Goal: Answer question/provide support: Share knowledge or assist other users

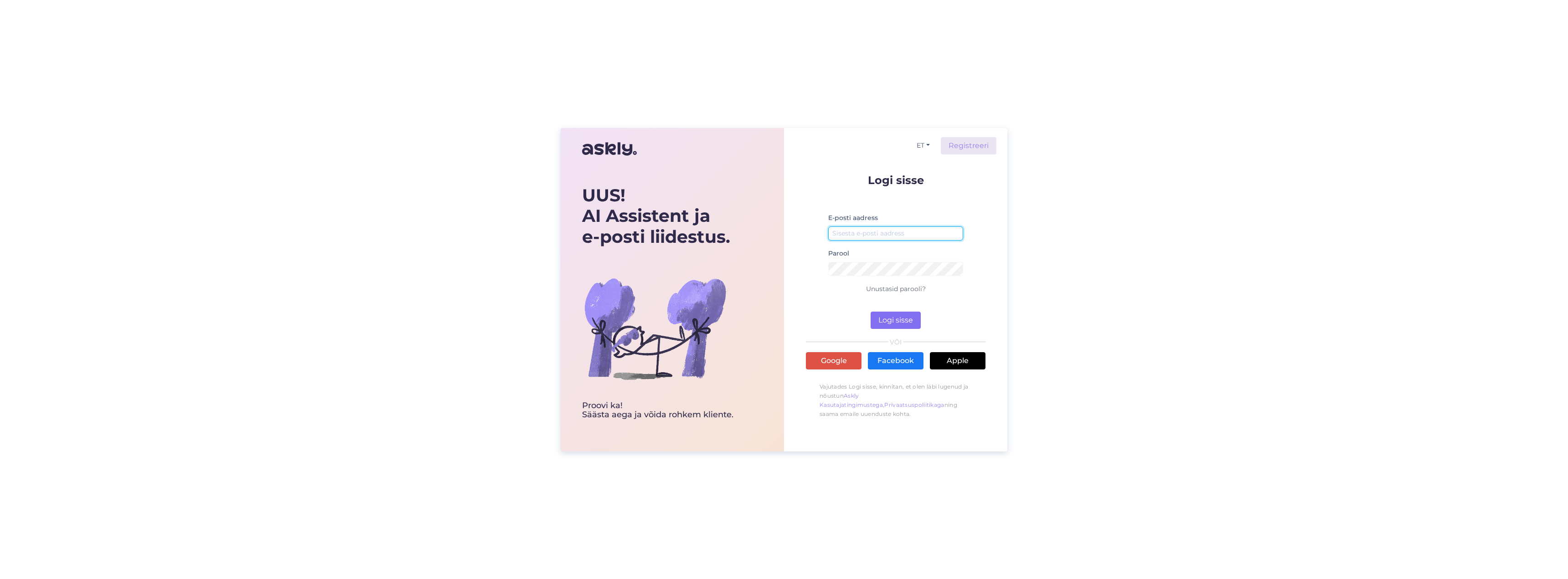
type input "[EMAIL_ADDRESS][DOMAIN_NAME]"
click at [900, 327] on button "Logi sisse" at bounding box center [896, 321] width 50 height 17
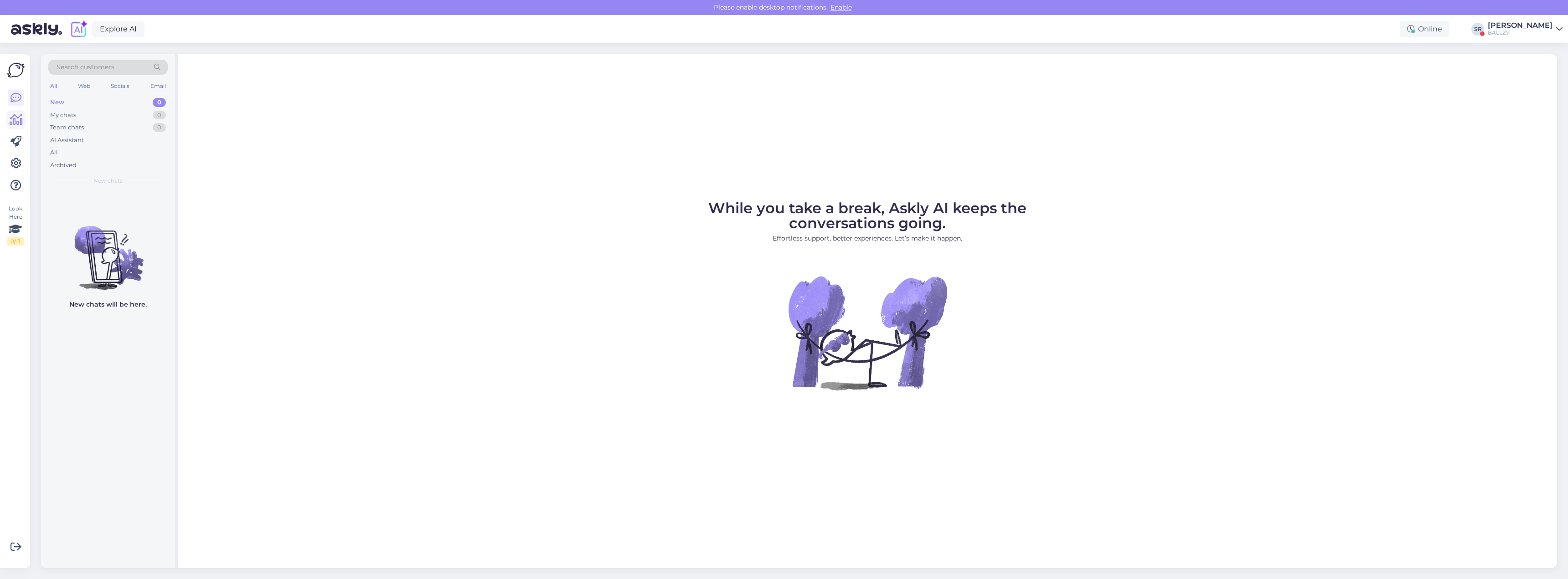
click at [15, 120] on icon at bounding box center [16, 120] width 13 height 11
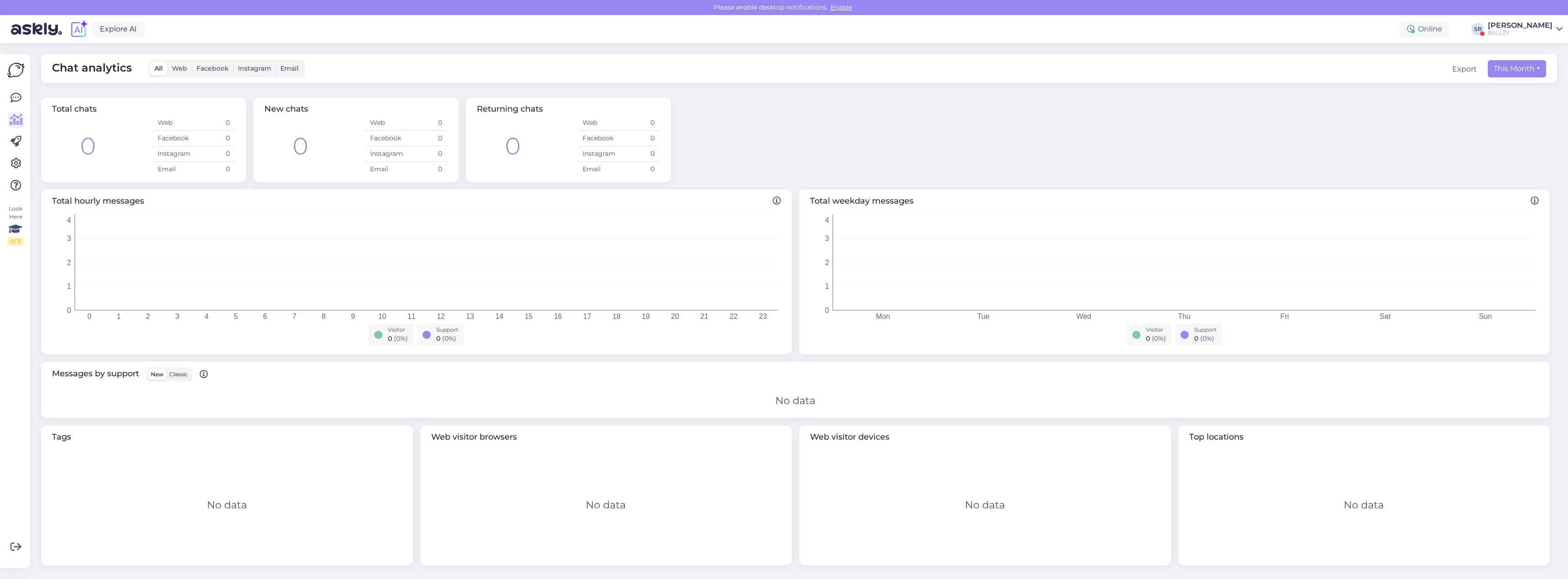
click at [1515, 30] on div "BALLZY" at bounding box center [1520, 32] width 64 height 7
click at [1537, 151] on button "Open" at bounding box center [1542, 148] width 25 height 14
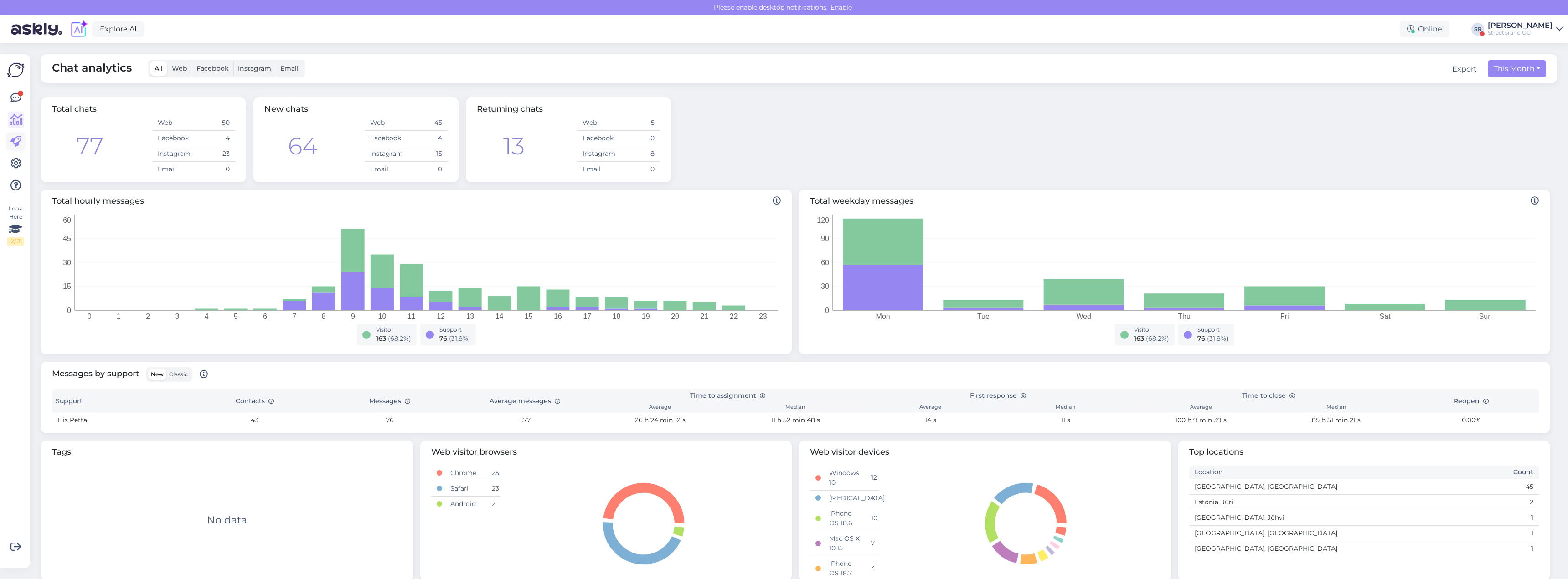
click at [13, 143] on icon at bounding box center [16, 141] width 11 height 11
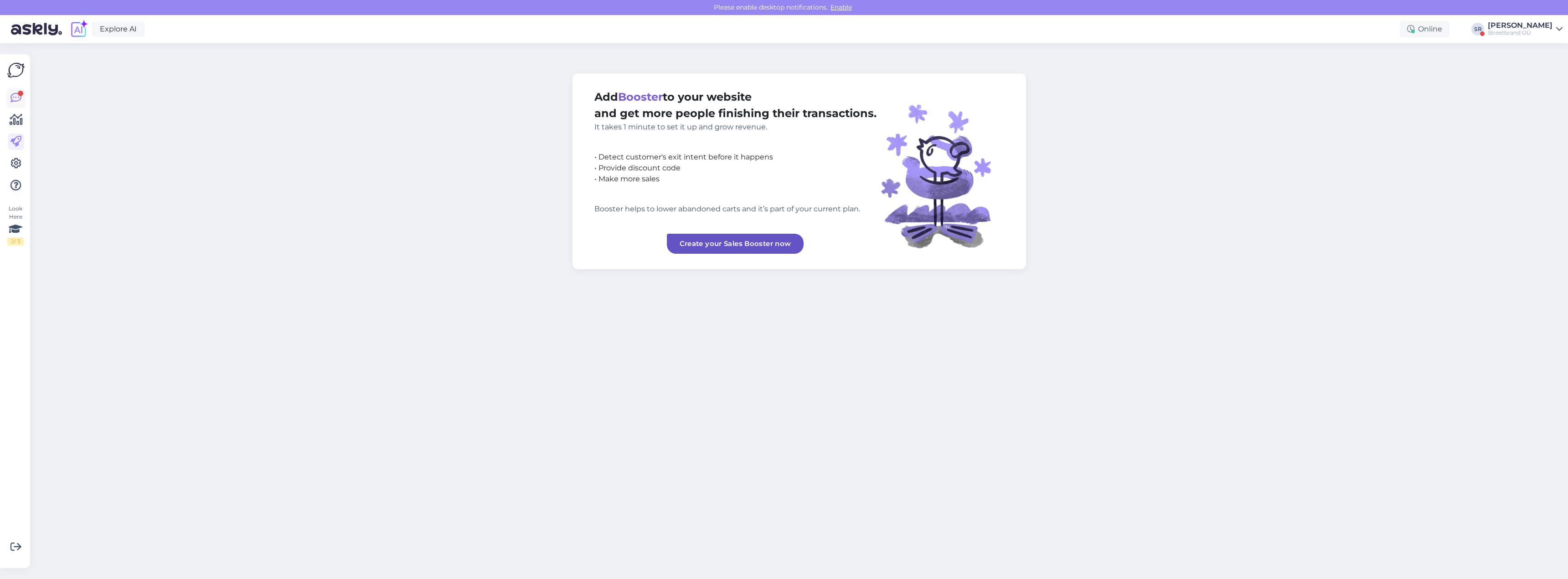
click at [14, 93] on icon at bounding box center [16, 98] width 11 height 11
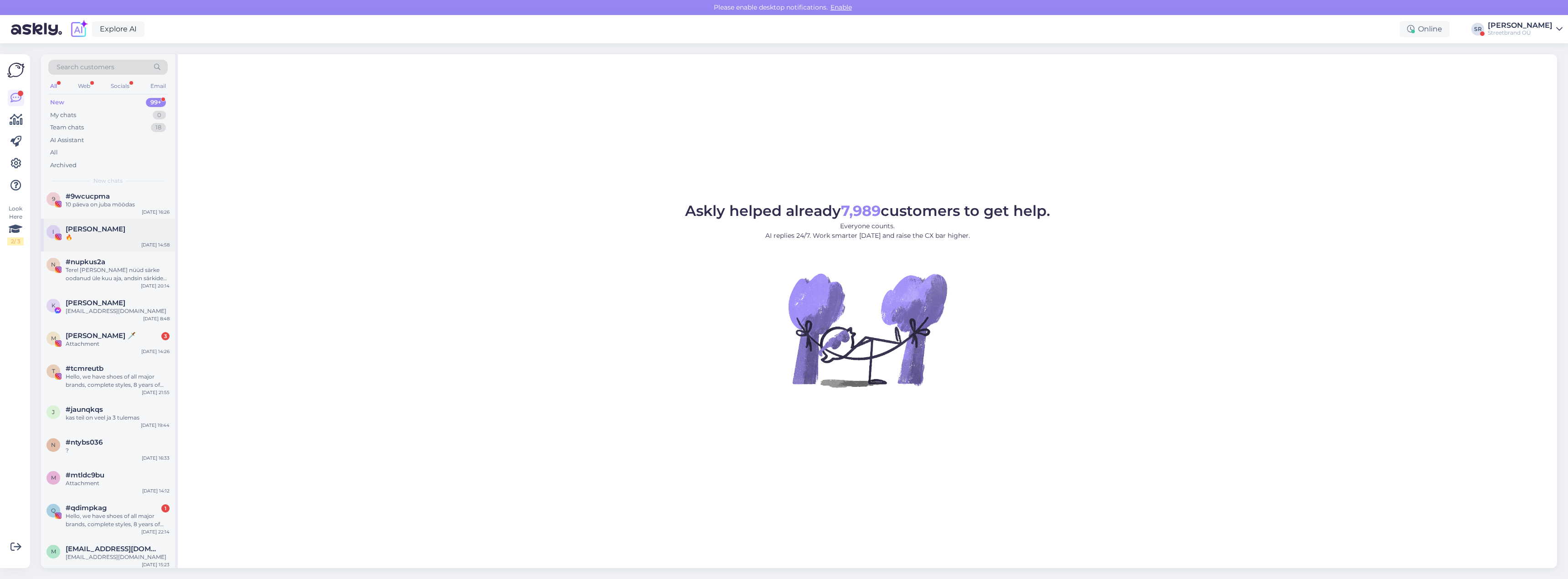
scroll to position [91, 0]
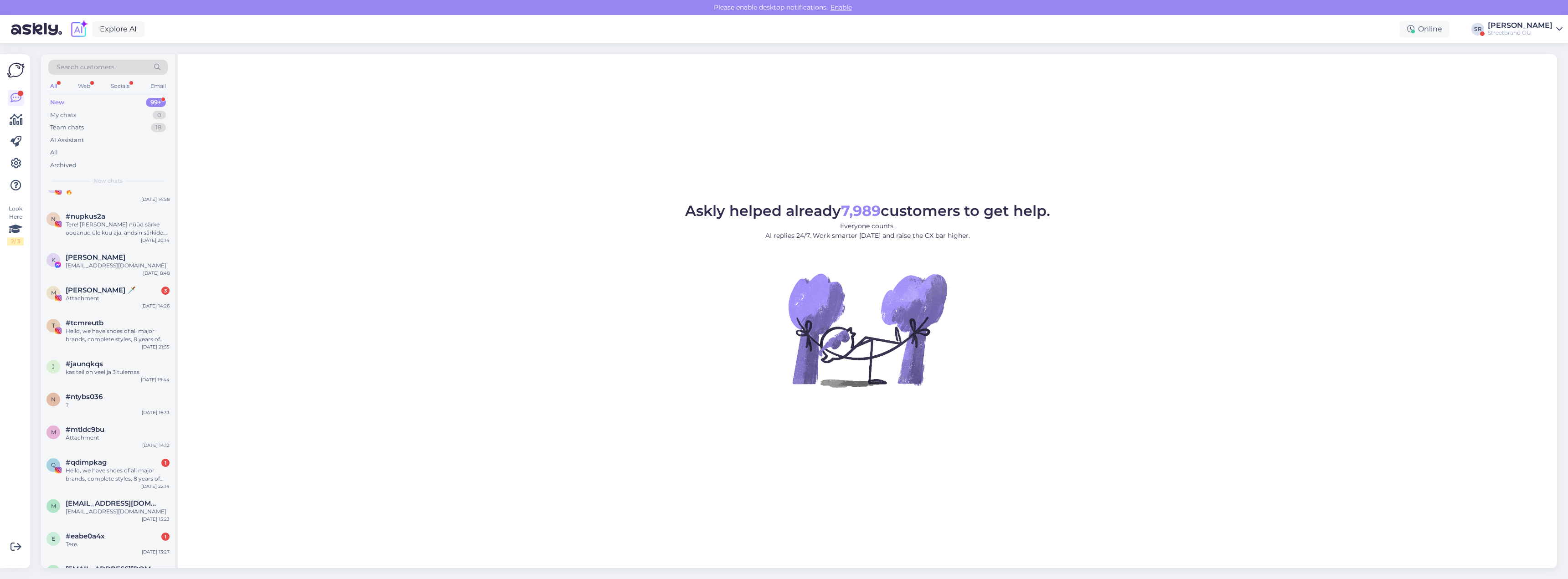
click at [75, 64] on span "Search customers" at bounding box center [86, 67] width 58 height 9
type input "annmari"
click button "Search" at bounding box center [278, 212] width 33 height 12
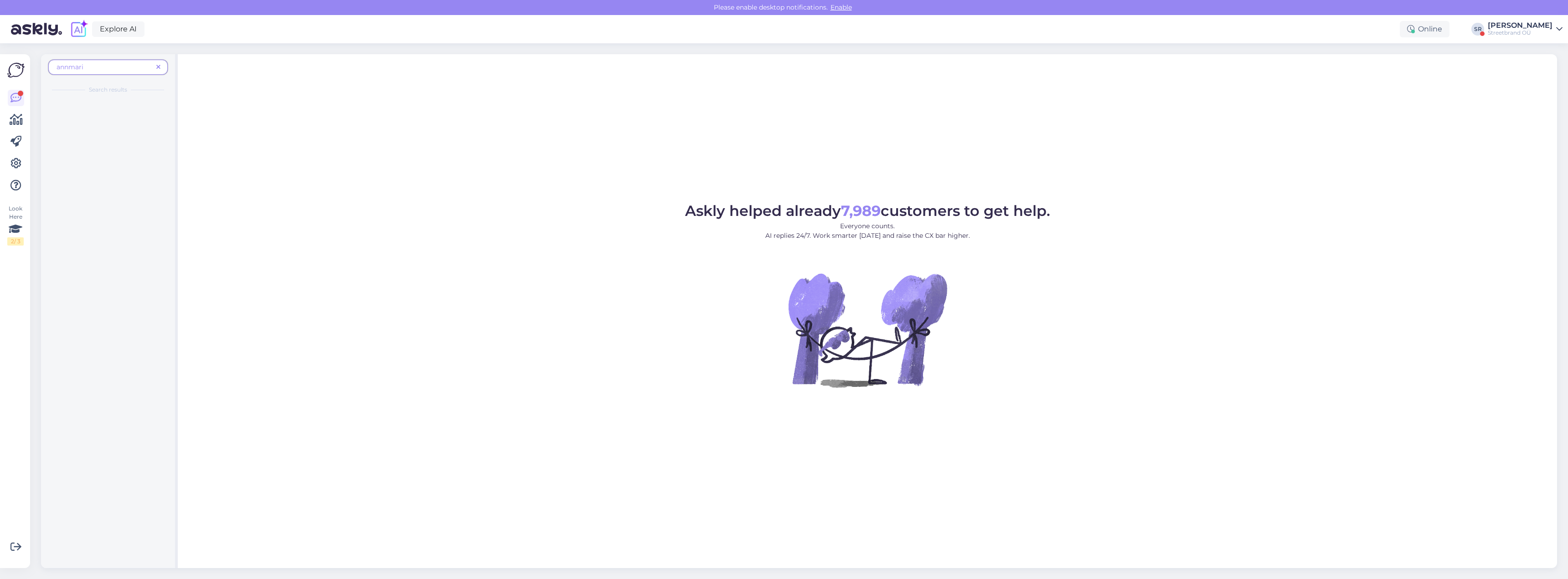
scroll to position [0, 0]
click at [82, 115] on div "Ma ei saa endale jalanõusid tellida sest tuleb selline kiri ette, Variable "$ge…" at bounding box center [118, 122] width 104 height 16
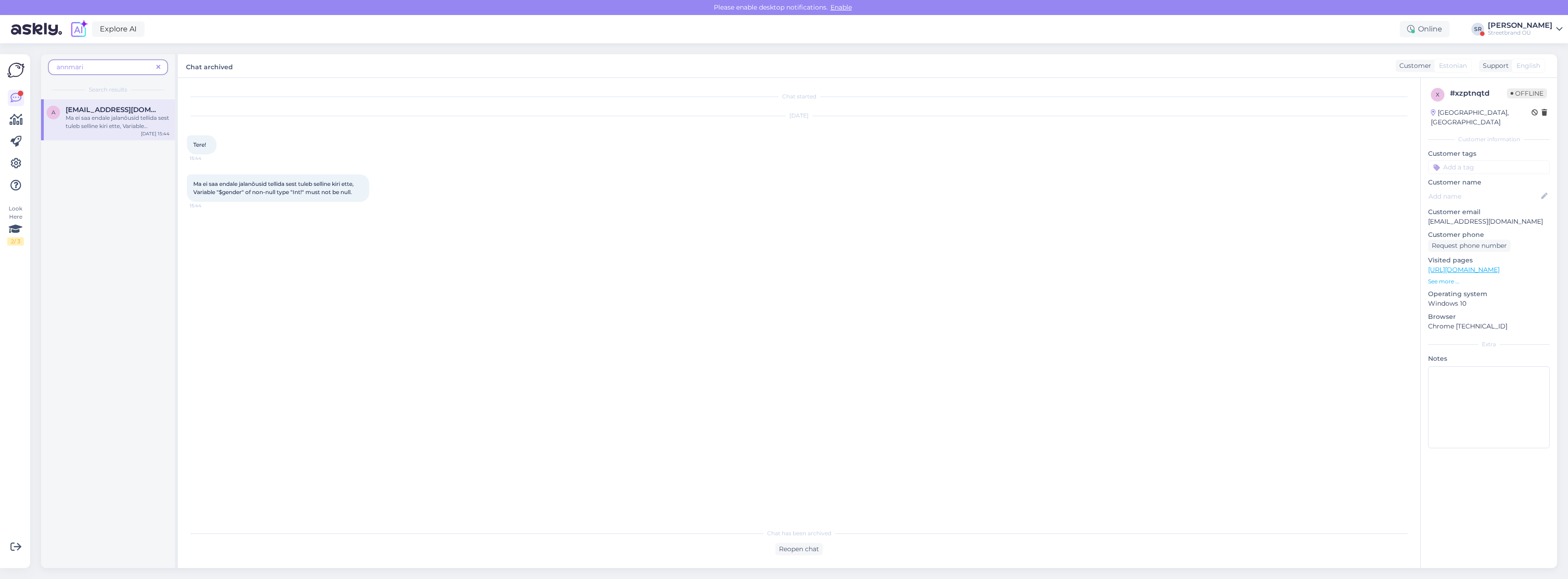
click at [660, 306] on div "Chat started [DATE] Tere! 15:44 Ma ei saa endale jalanõusid tellida sest tuleb …" at bounding box center [803, 302] width 1233 height 429
click at [798, 551] on div "Reopen chat" at bounding box center [799, 550] width 47 height 13
click at [160, 68] on span at bounding box center [158, 67] width 12 height 9
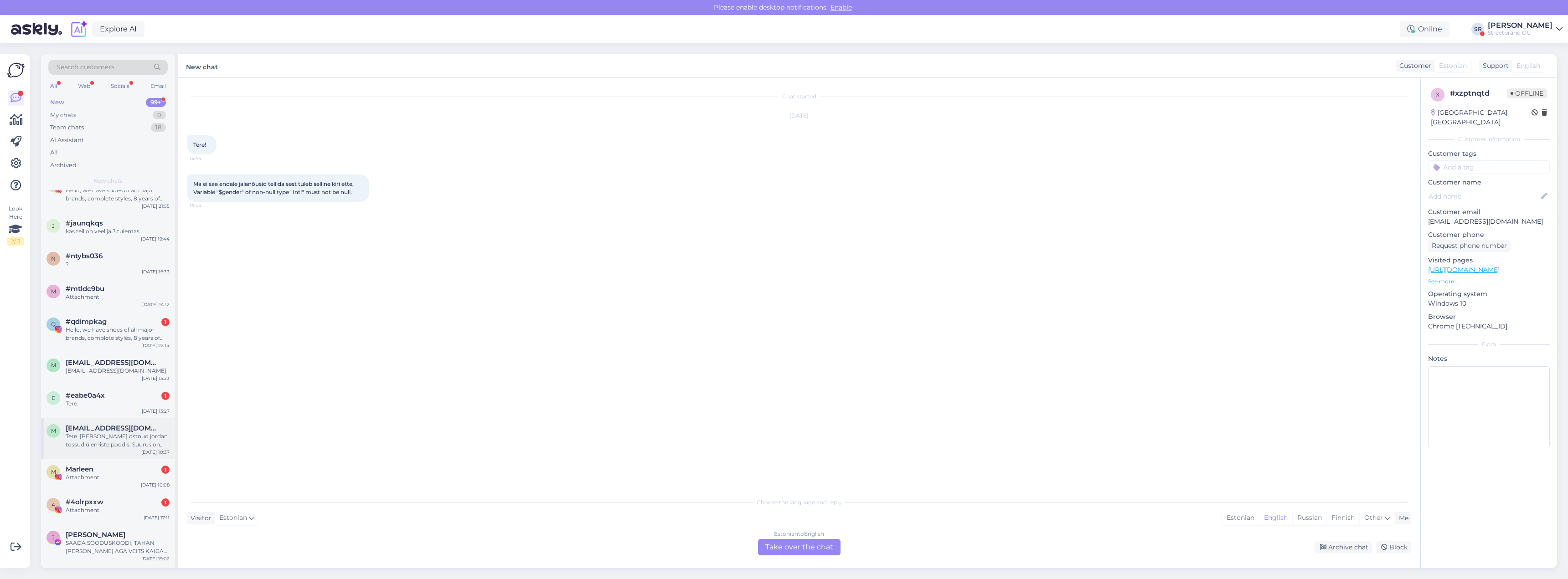
scroll to position [273, 0]
click at [110, 398] on div "#eabe0a4x 1" at bounding box center [118, 395] width 104 height 8
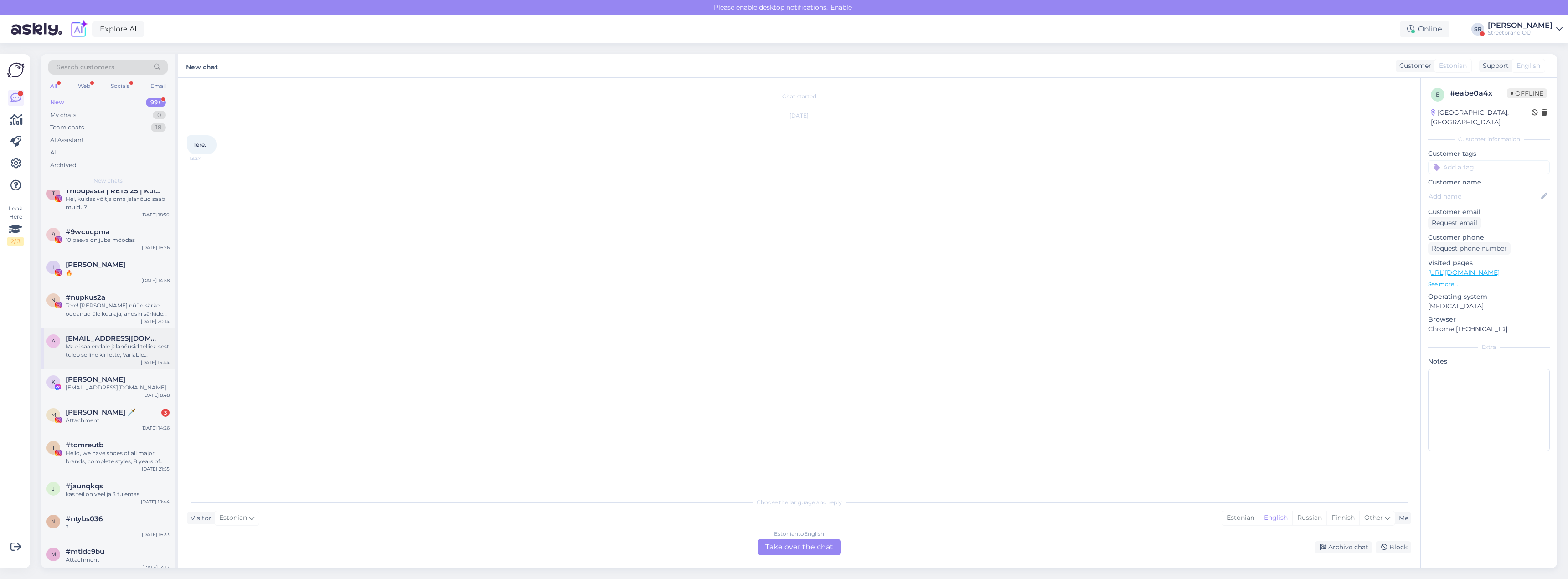
scroll to position [0, 0]
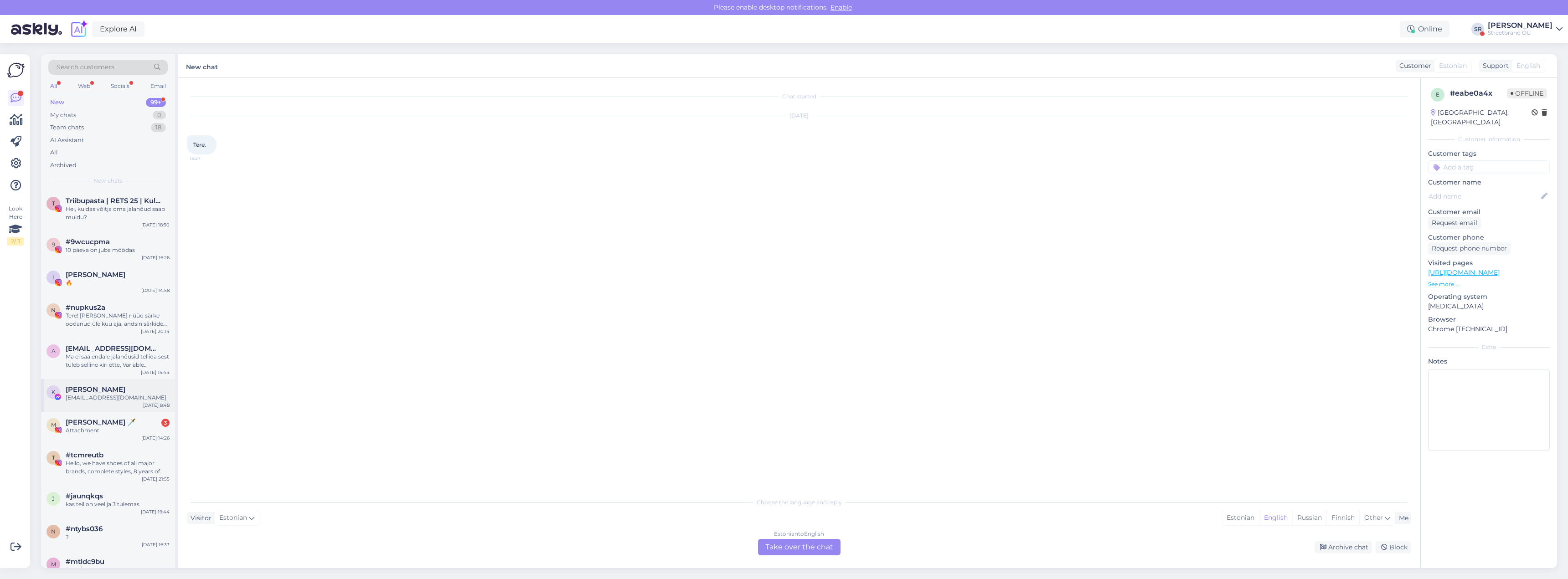
click at [123, 399] on div "[EMAIL_ADDRESS][DOMAIN_NAME]" at bounding box center [118, 398] width 104 height 8
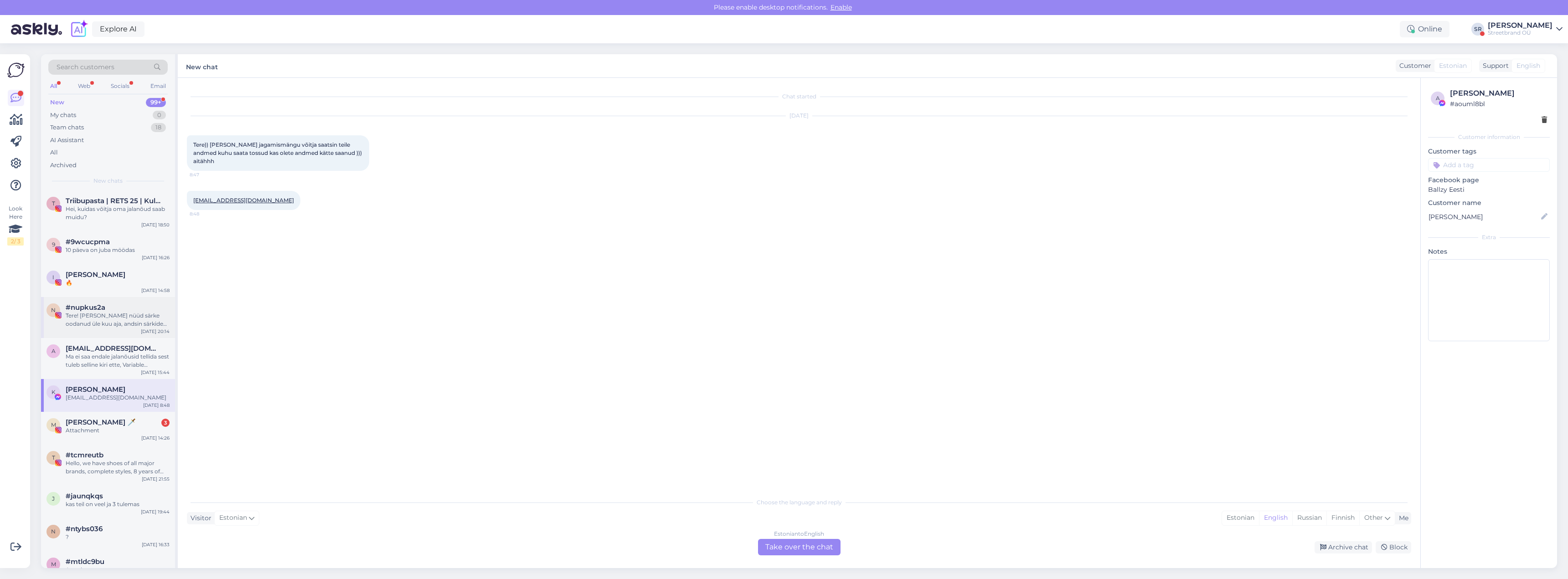
click at [101, 328] on div "Tere! [PERSON_NAME] nüüd särke oodanud üle kuu aja, andsin särkide suurused, ku…" at bounding box center [118, 320] width 104 height 16
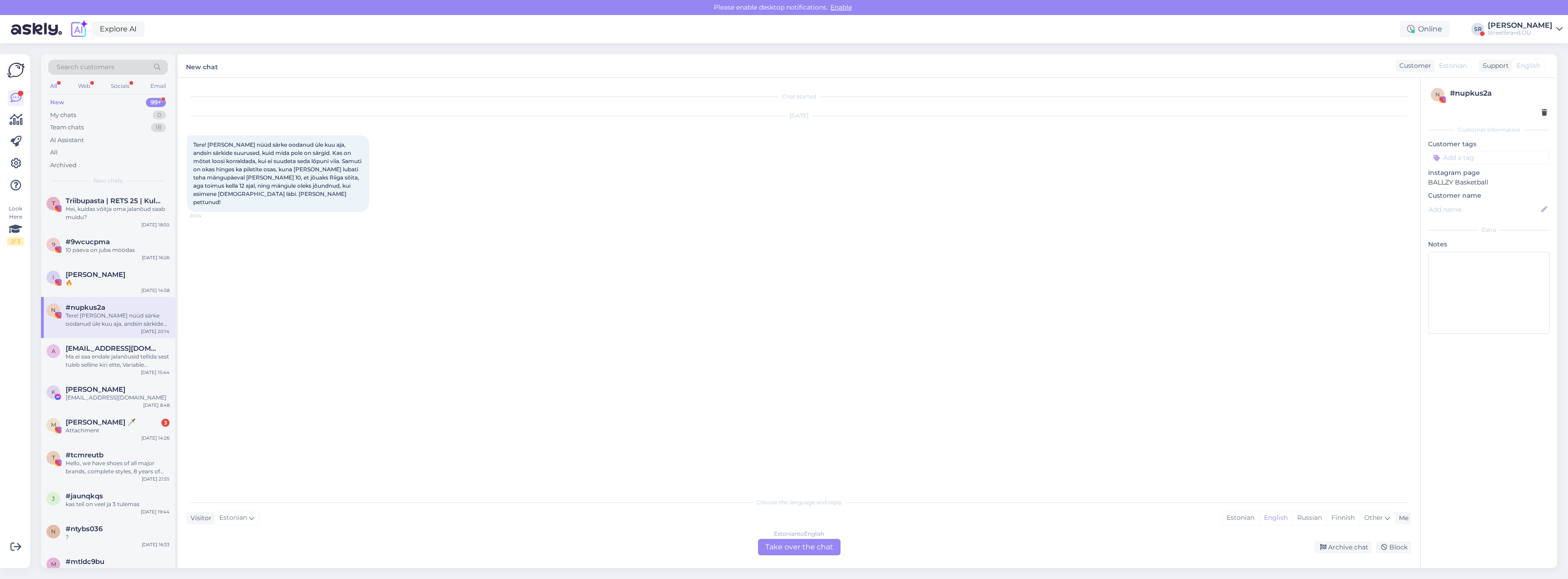
click at [343, 548] on div "Estonian to English Take over the chat Archive chat Block" at bounding box center [799, 547] width 1224 height 16
click at [132, 244] on div "#9wcucpma" at bounding box center [118, 242] width 104 height 8
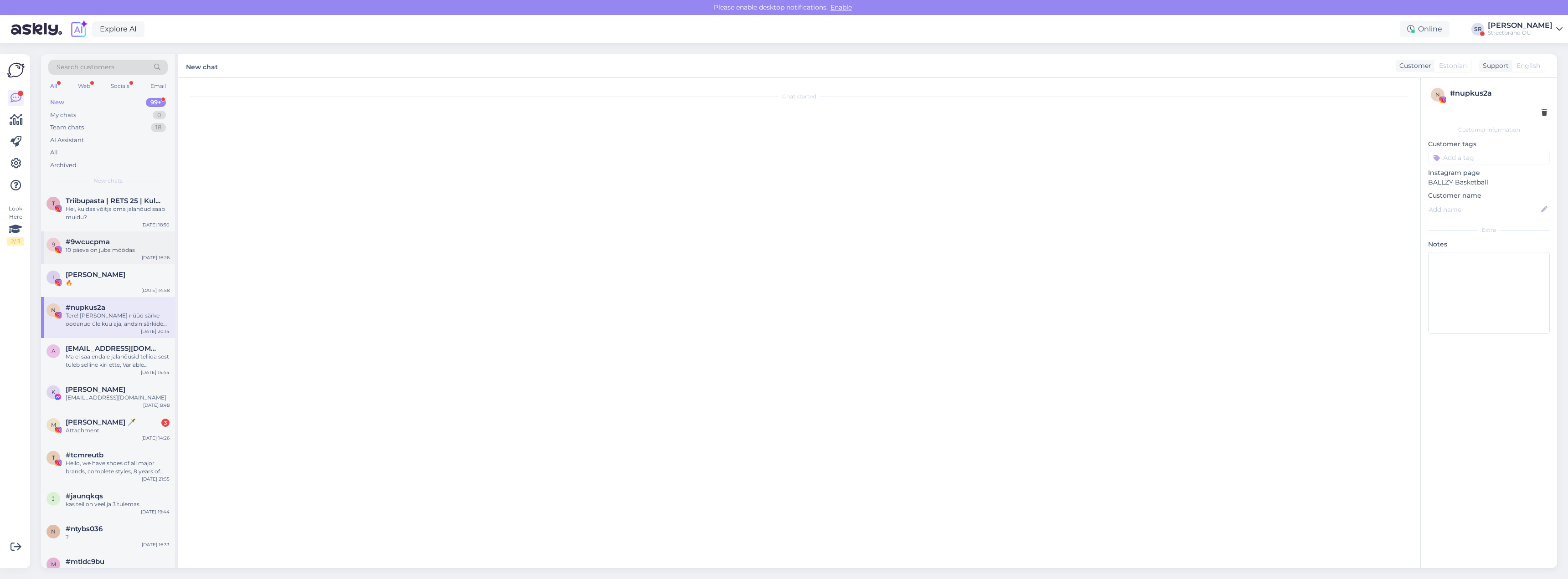
scroll to position [15, 0]
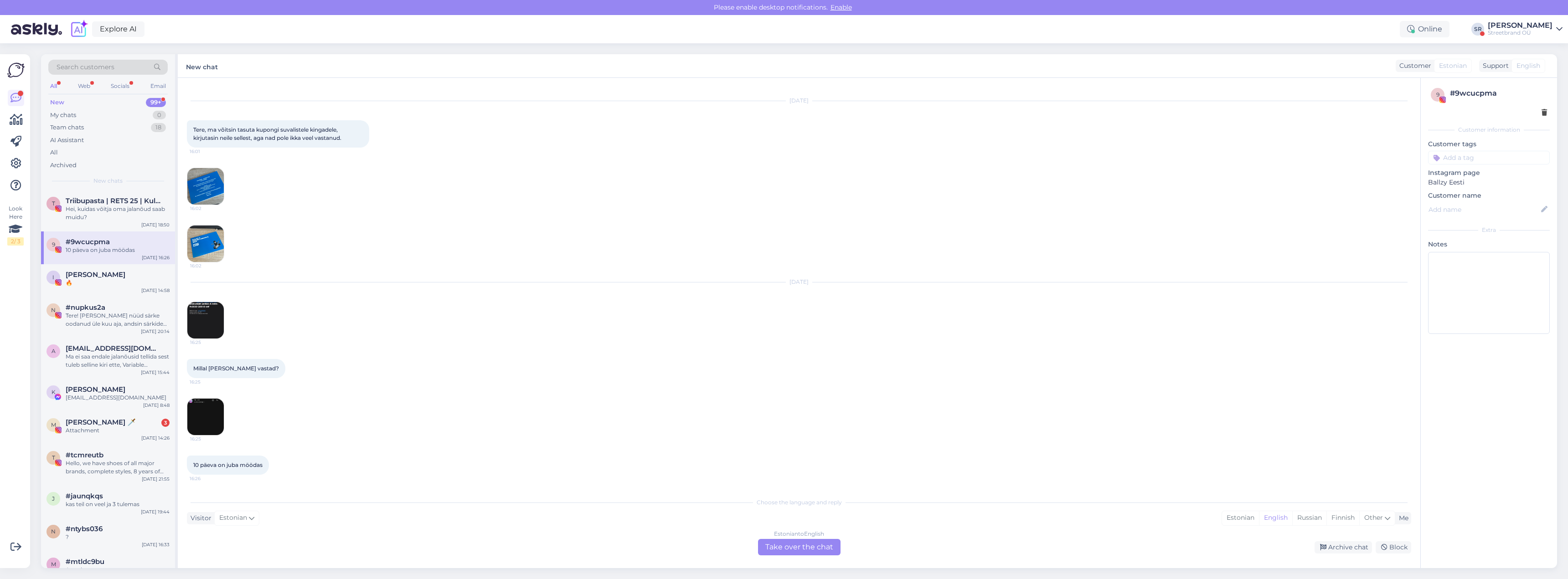
click at [211, 189] on img at bounding box center [205, 186] width 36 height 36
click at [195, 250] on img at bounding box center [205, 244] width 36 height 36
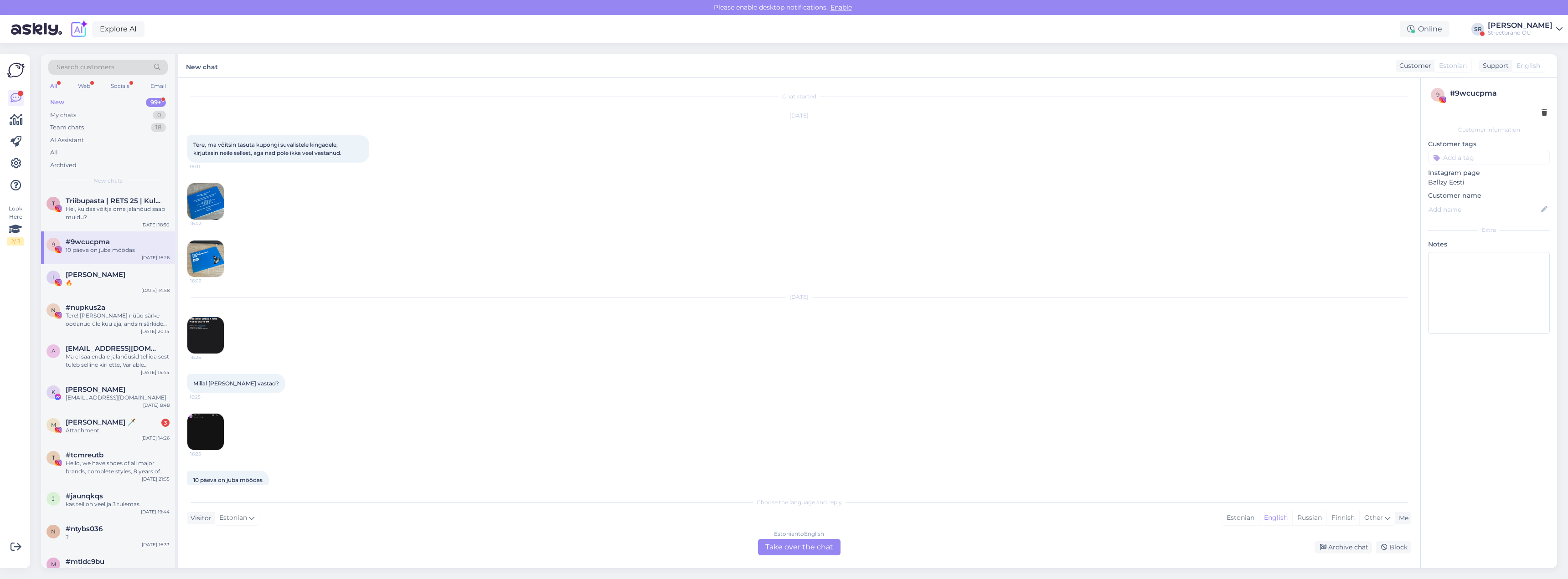
click at [212, 322] on img at bounding box center [205, 335] width 36 height 36
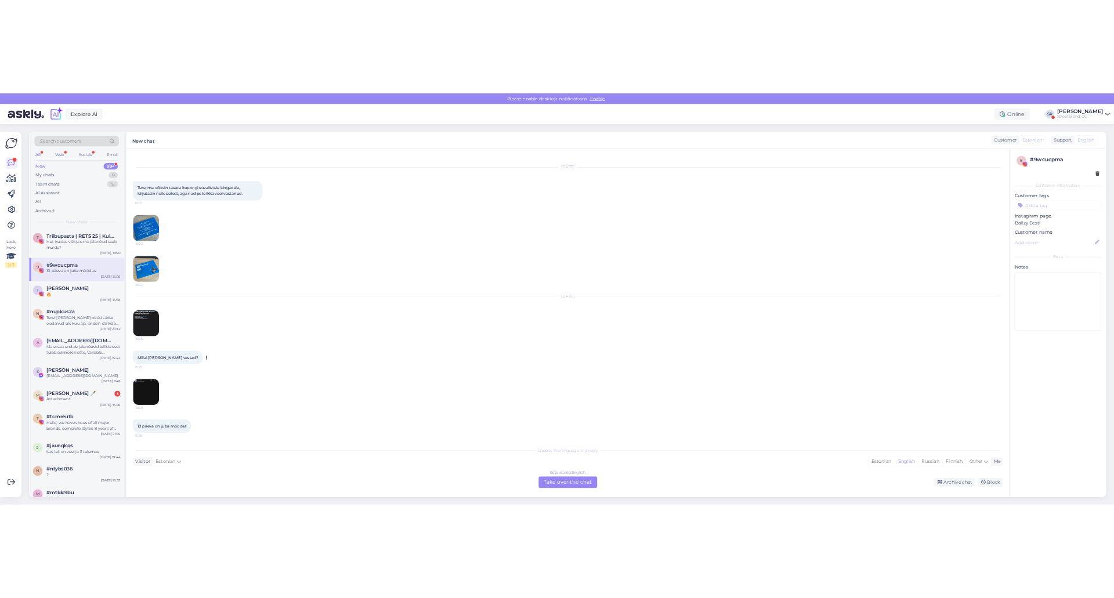
scroll to position [19, 0]
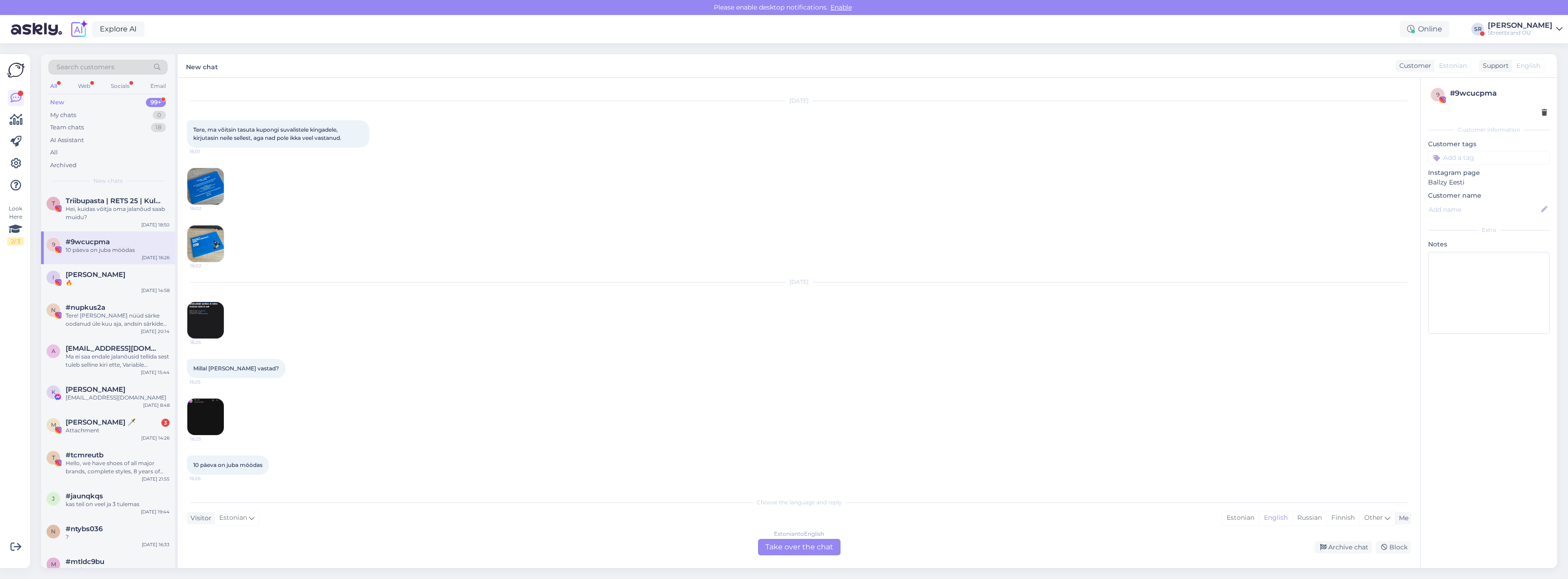
click at [198, 404] on img at bounding box center [205, 417] width 36 height 36
click at [206, 329] on img at bounding box center [205, 321] width 36 height 36
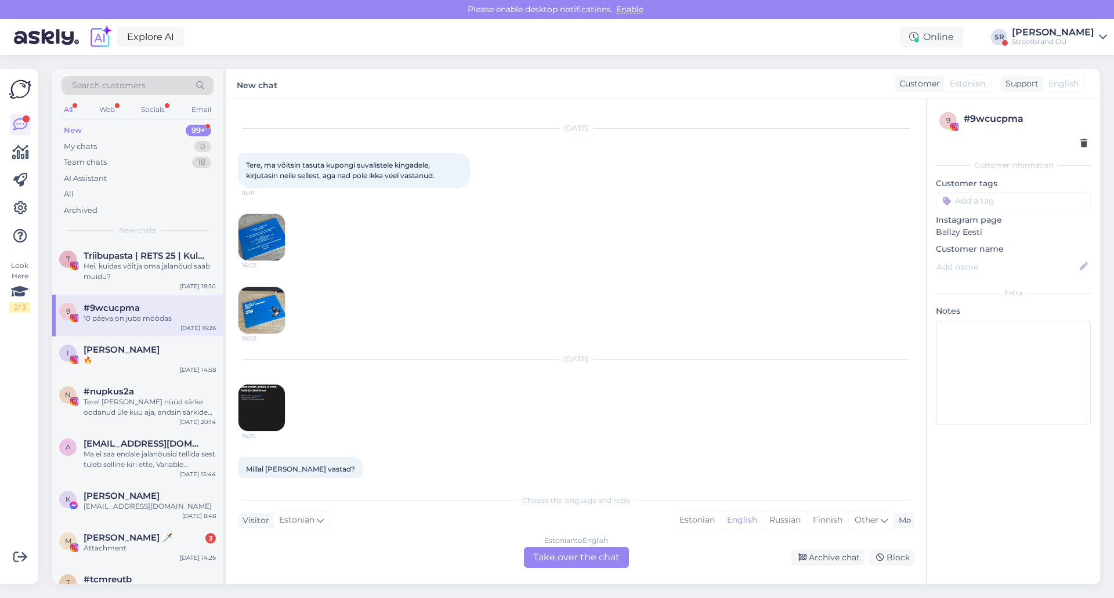
scroll to position [158, 0]
